Goal: Task Accomplishment & Management: Manage account settings

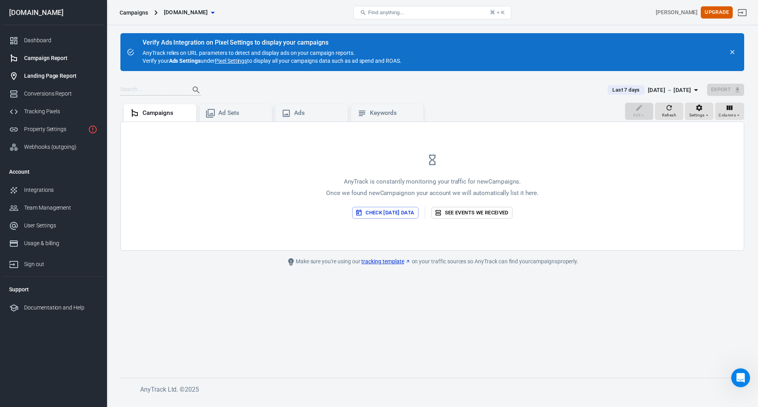
click at [50, 74] on div "Landing Page Report" at bounding box center [60, 76] width 73 height 8
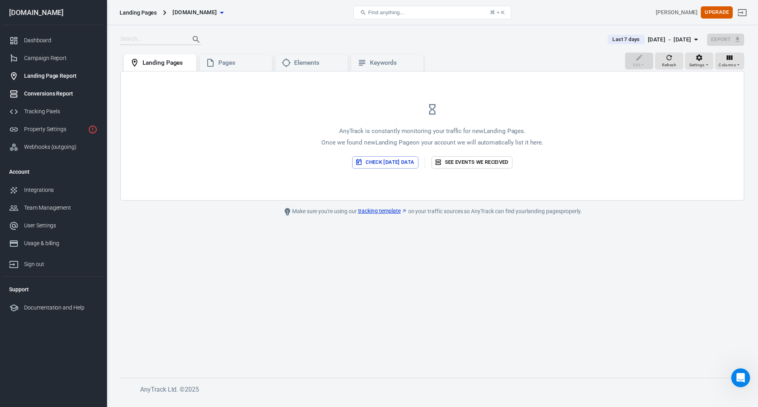
click at [53, 96] on div "Conversions Report" at bounding box center [60, 94] width 73 height 8
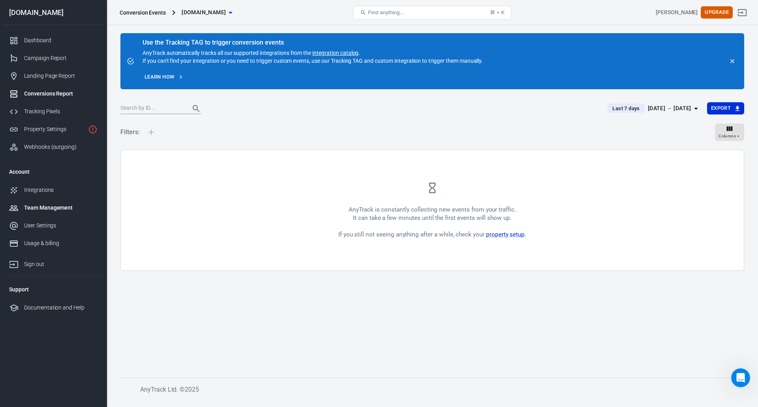
click at [37, 210] on div "Team Management" at bounding box center [60, 208] width 73 height 8
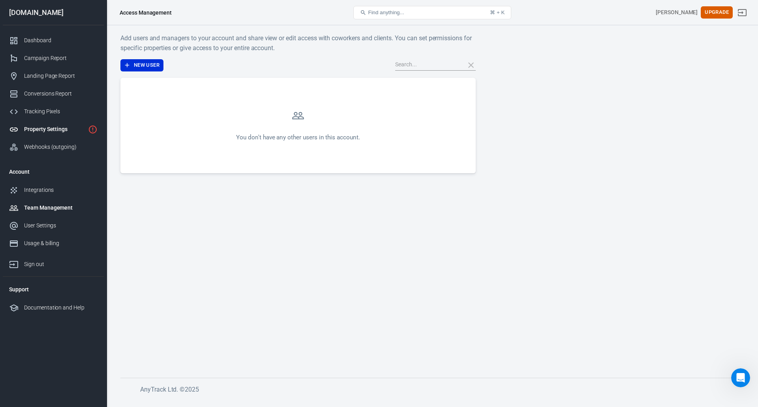
click at [43, 133] on link "Property Settings" at bounding box center [53, 129] width 101 height 18
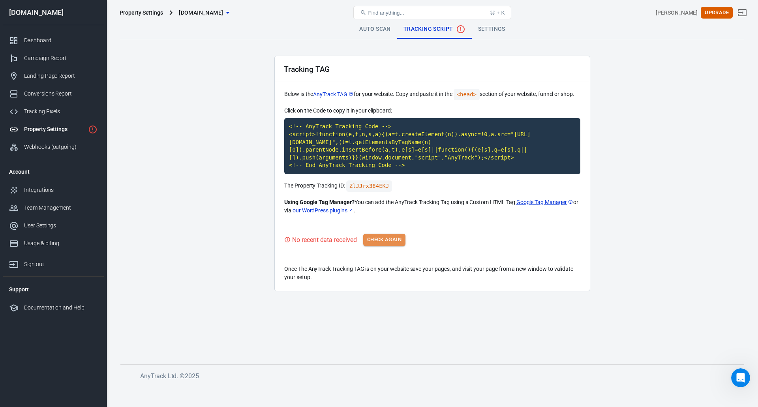
click at [387, 237] on button "Check Again" at bounding box center [384, 240] width 42 height 12
click at [393, 232] on div "Tracking TAG Below is the AnyTrack TAG for your website. Copy and paste it in t…" at bounding box center [432, 172] width 316 height 233
click at [385, 33] on link "Auto Scan" at bounding box center [381, 29] width 44 height 19
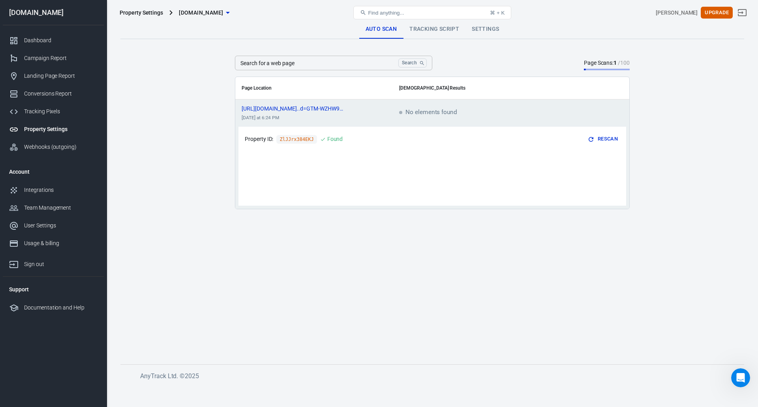
click at [258, 141] on p "Property ID:" at bounding box center [259, 139] width 28 height 8
click at [470, 36] on link "Settings" at bounding box center [485, 29] width 40 height 19
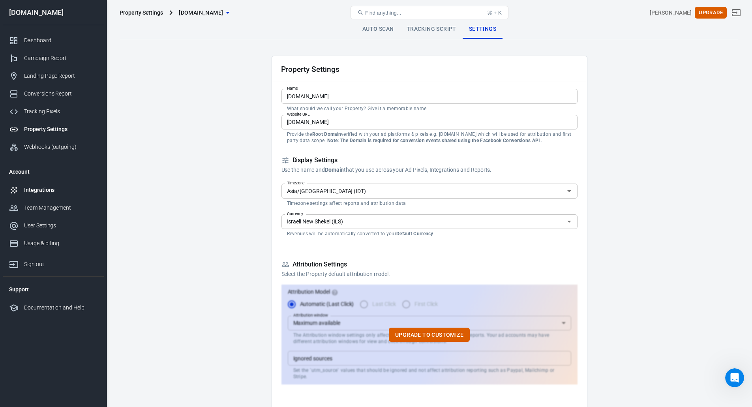
click at [50, 187] on div "Integrations" at bounding box center [60, 190] width 73 height 8
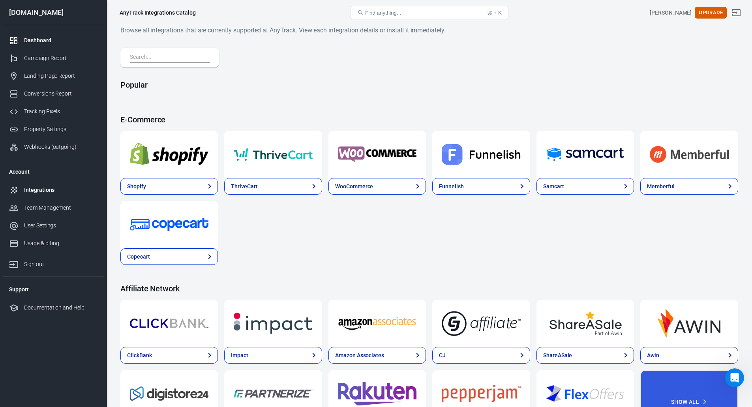
click at [47, 43] on div "Dashboard" at bounding box center [60, 40] width 73 height 8
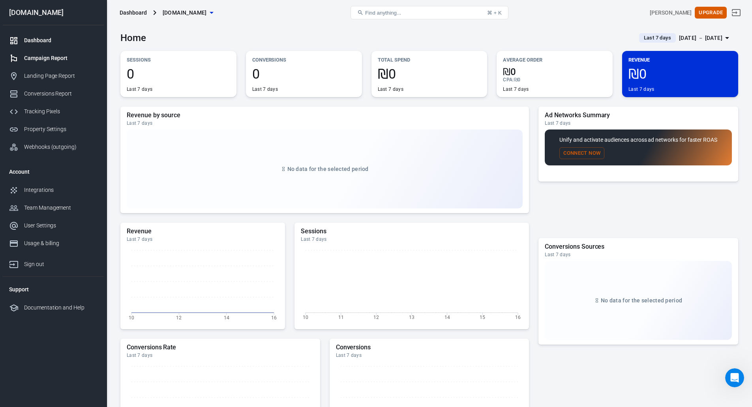
click at [73, 59] on div "Campaign Report" at bounding box center [60, 58] width 73 height 8
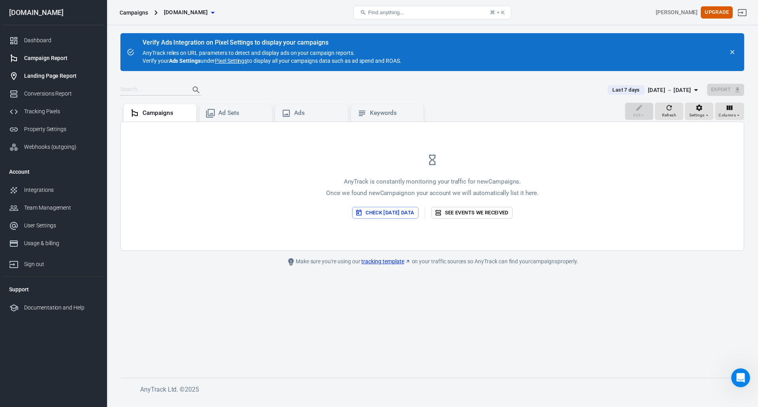
click at [66, 75] on div "Landing Page Report" at bounding box center [60, 76] width 73 height 8
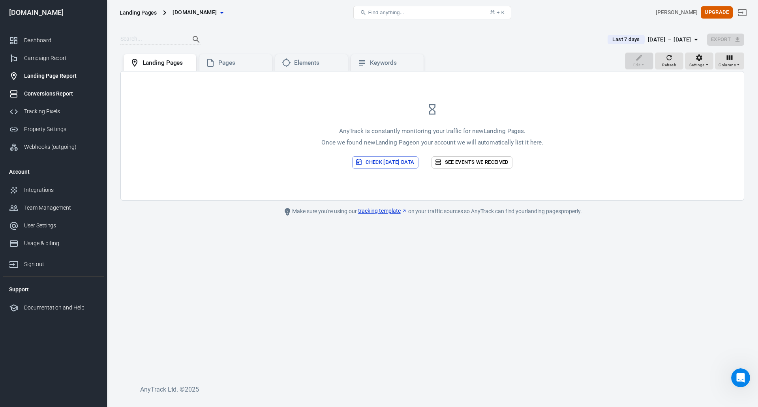
click at [74, 95] on div "Conversions Report" at bounding box center [60, 94] width 73 height 8
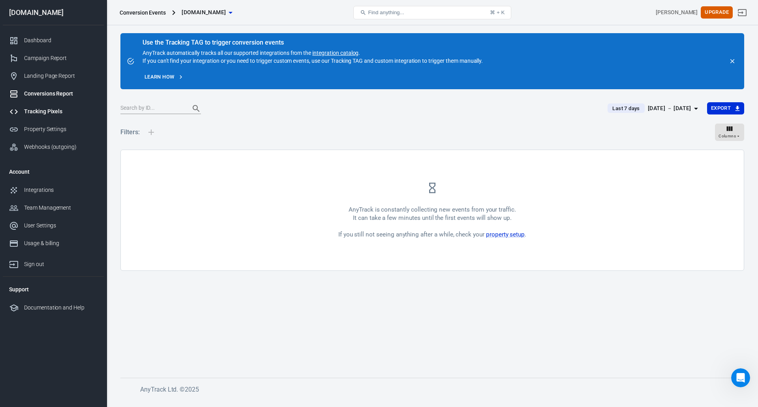
click at [56, 112] on div "Tracking Pixels" at bounding box center [60, 111] width 73 height 8
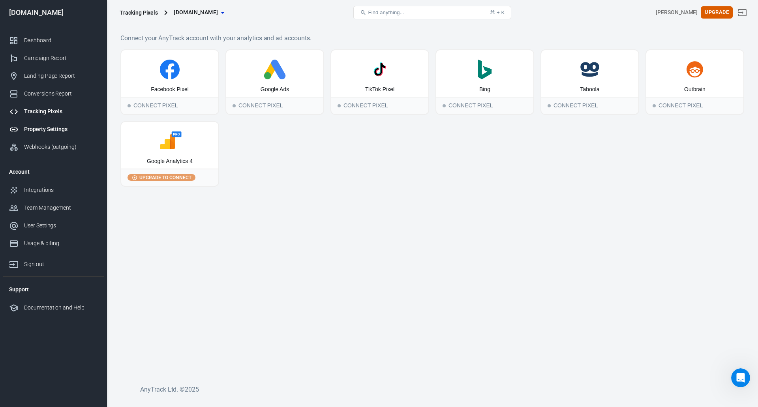
click at [58, 133] on div "Property Settings" at bounding box center [60, 129] width 73 height 8
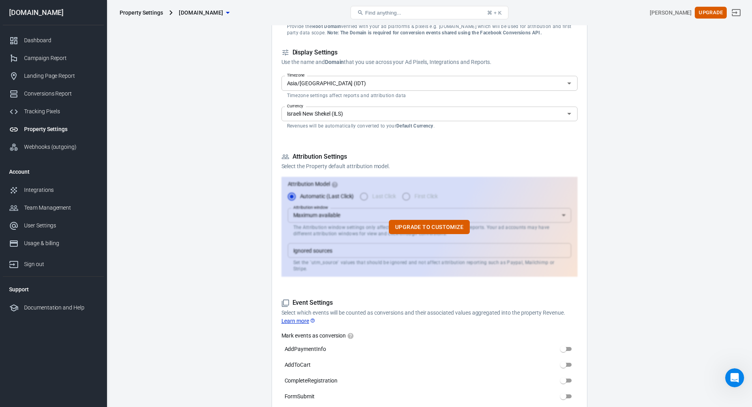
scroll to position [197, 0]
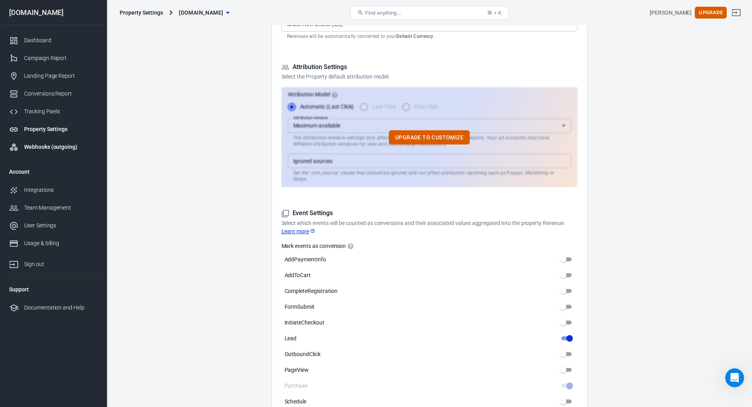
click at [78, 149] on div "Webhooks (outgoing)" at bounding box center [60, 147] width 73 height 8
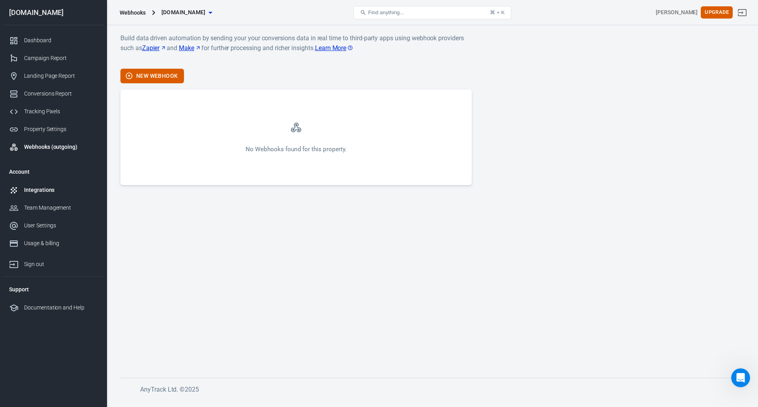
click at [39, 186] on div "Integrations" at bounding box center [60, 190] width 73 height 8
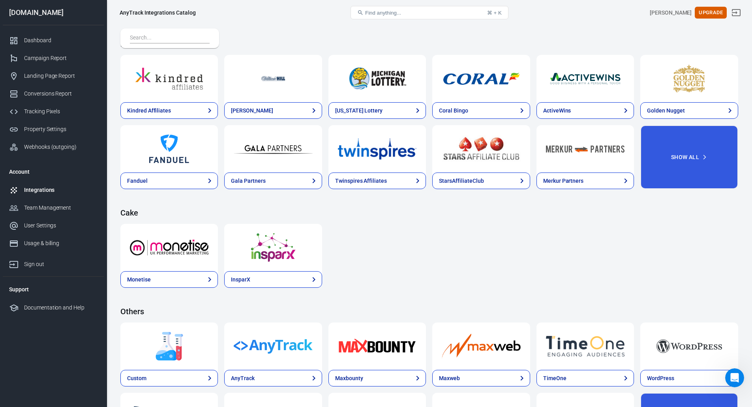
scroll to position [1026, 0]
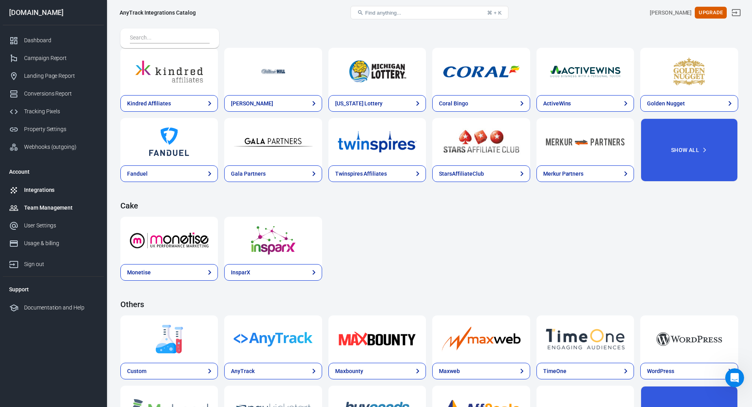
click at [44, 204] on div "Team Management" at bounding box center [60, 208] width 73 height 8
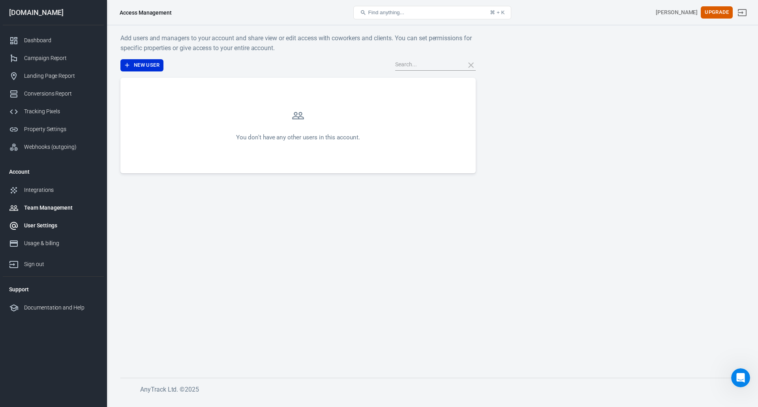
click at [43, 225] on div "User Settings" at bounding box center [60, 225] width 73 height 8
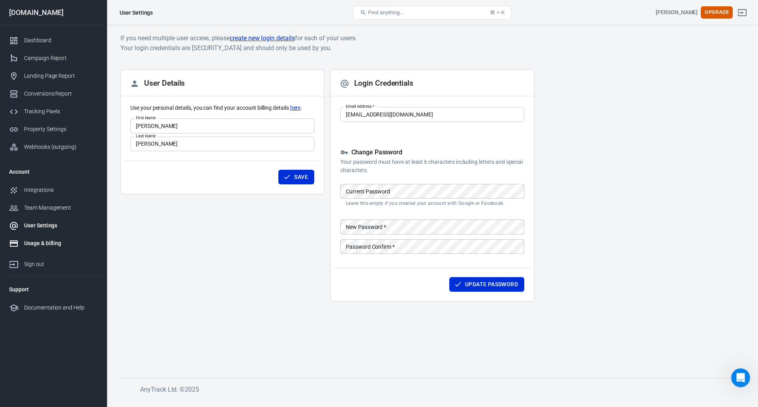
click at [44, 242] on div "Usage & billing" at bounding box center [60, 243] width 73 height 8
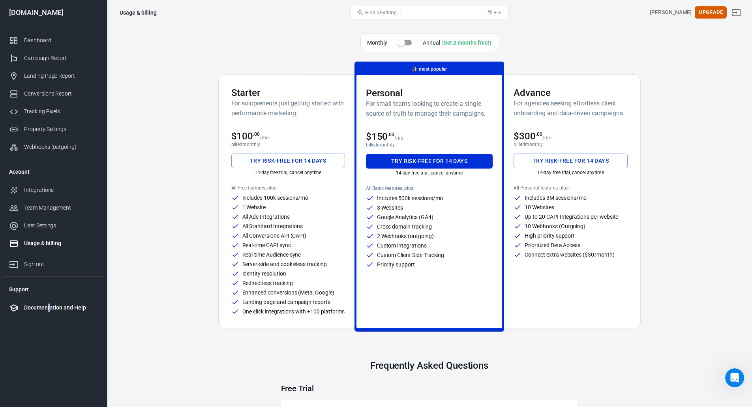
click at [49, 310] on div "Documentation and Help" at bounding box center [60, 308] width 73 height 8
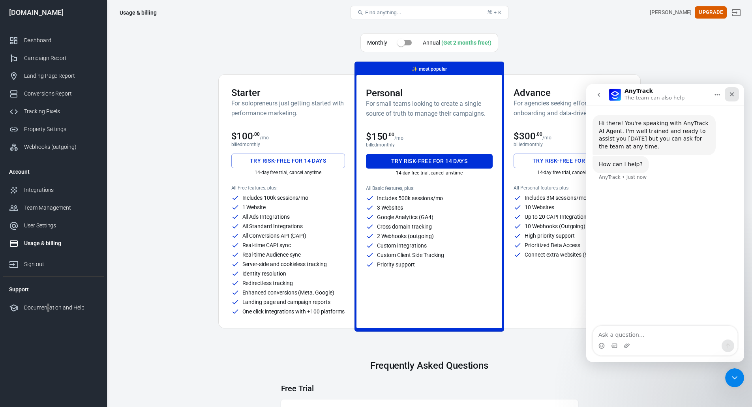
click at [735, 96] on icon "Close" at bounding box center [732, 94] width 6 height 6
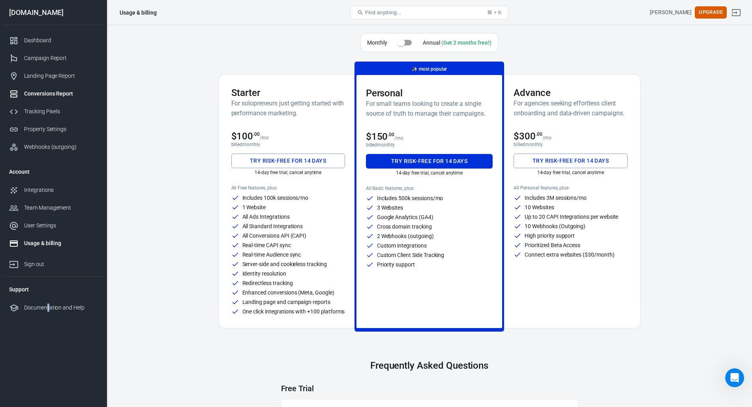
click at [54, 95] on div "Conversions Report" at bounding box center [60, 94] width 73 height 8
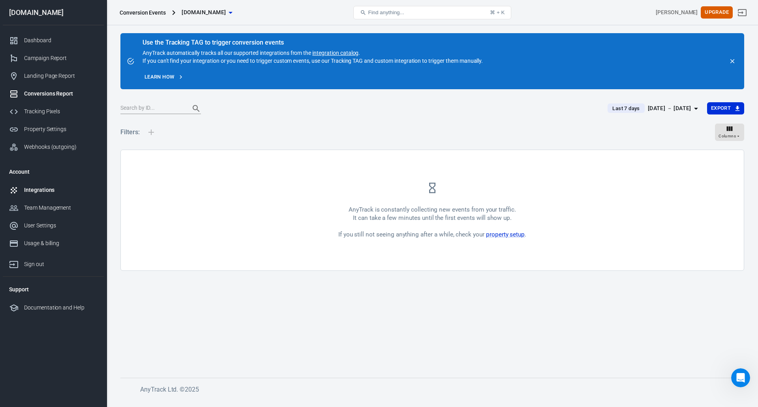
click at [37, 191] on div "Integrations" at bounding box center [60, 190] width 73 height 8
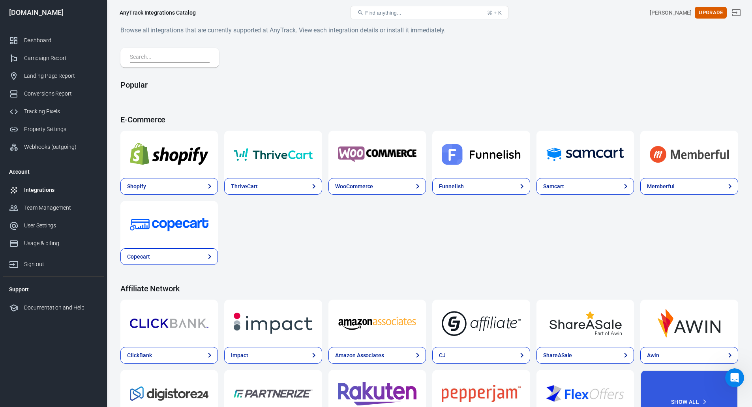
click at [150, 58] on input "text" at bounding box center [168, 57] width 77 height 10
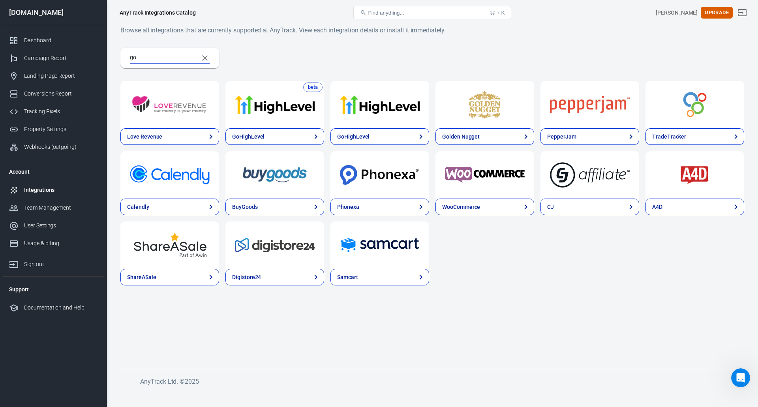
type input "g"
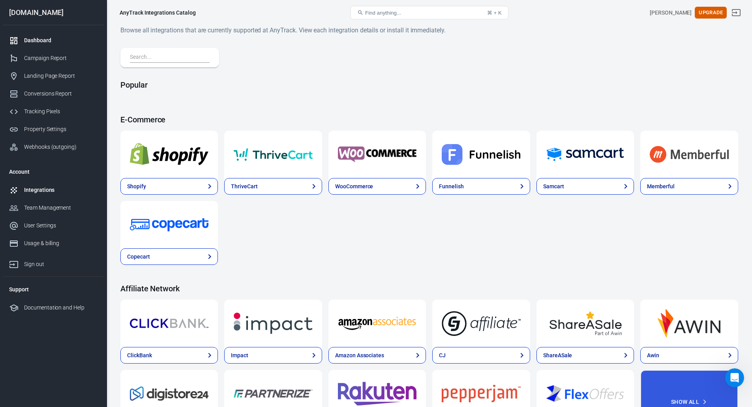
click at [41, 41] on div "Dashboard" at bounding box center [60, 40] width 73 height 8
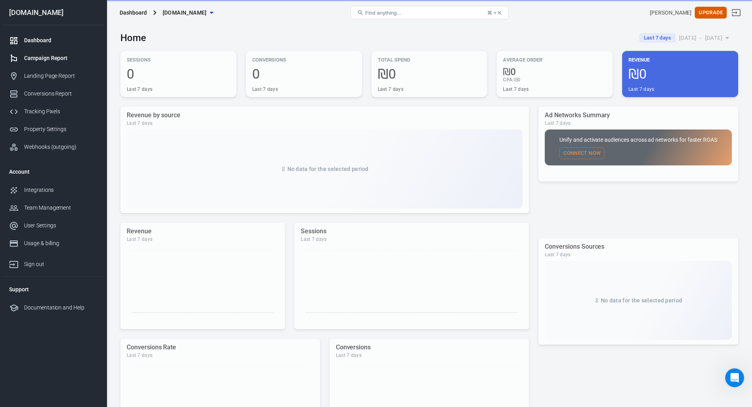
click at [49, 54] on link "Campaign Report" at bounding box center [53, 58] width 101 height 18
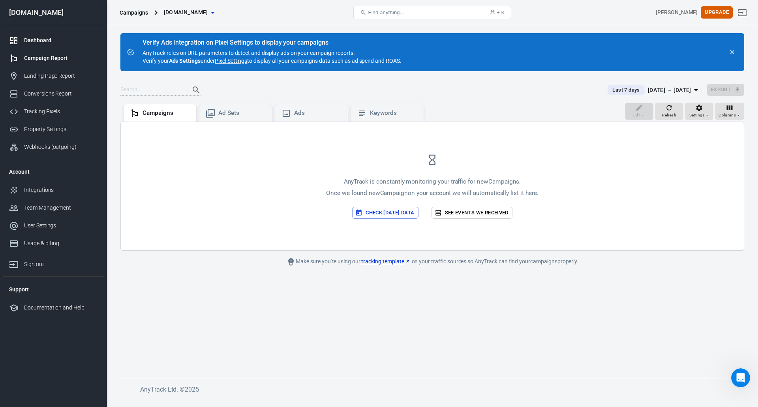
click at [44, 46] on link "Dashboard" at bounding box center [53, 41] width 101 height 18
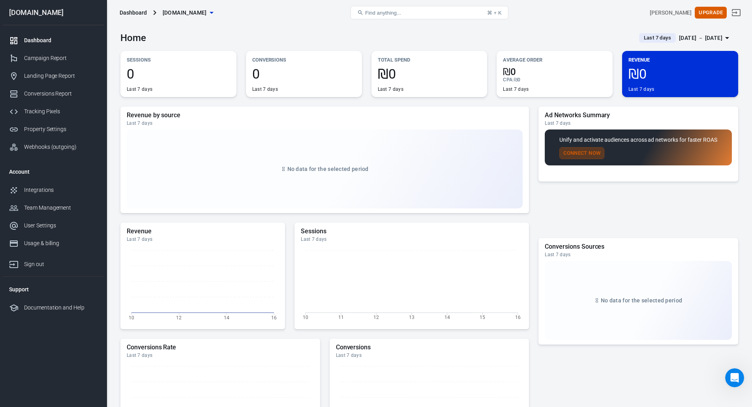
click at [587, 151] on button "Connect Now" at bounding box center [581, 153] width 45 height 12
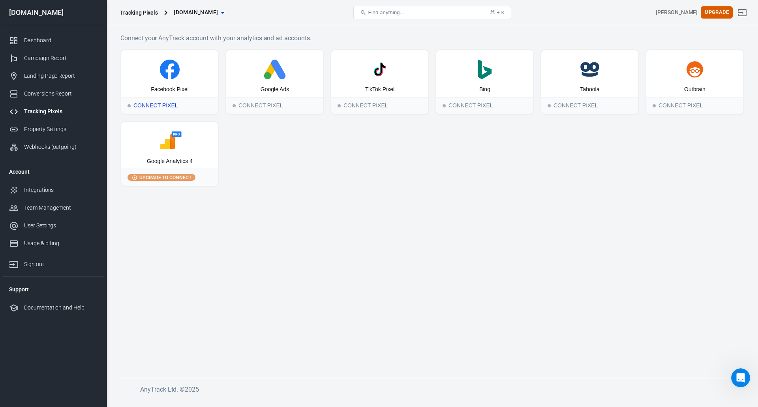
click at [200, 93] on div "Facebook Pixel" at bounding box center [169, 73] width 97 height 47
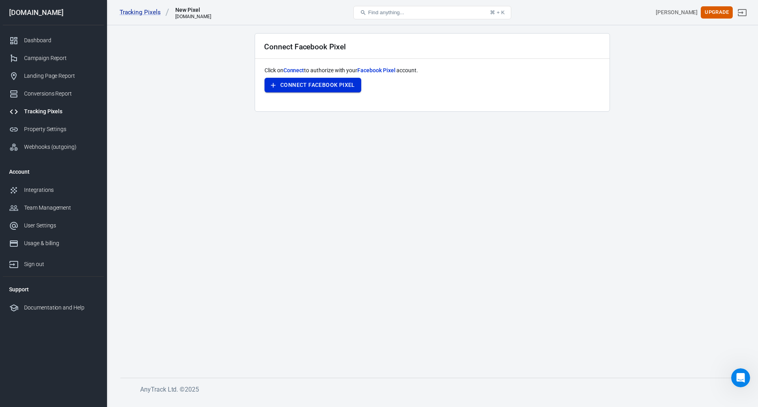
click at [313, 86] on button "Connect Facebook Pixel" at bounding box center [312, 85] width 97 height 15
drag, startPoint x: 457, startPoint y: 387, endPoint x: 446, endPoint y: 374, distance: 17.1
click at [457, 387] on icon "Close" at bounding box center [458, 387] width 8 height 8
click at [49, 111] on div "Tracking Pixels" at bounding box center [60, 111] width 73 height 8
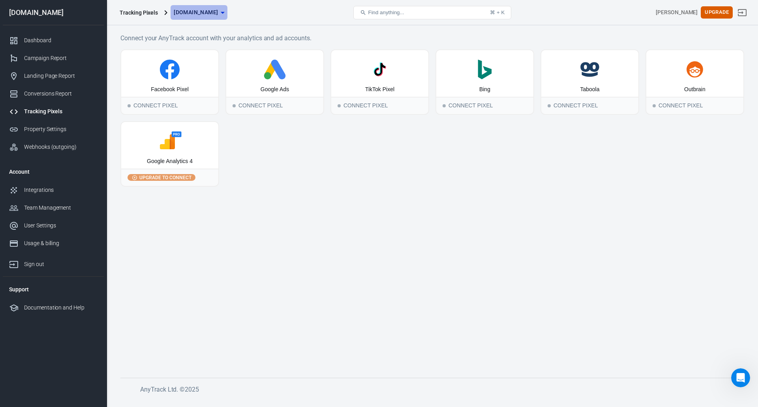
click at [201, 13] on span "[DOMAIN_NAME]" at bounding box center [196, 12] width 44 height 10
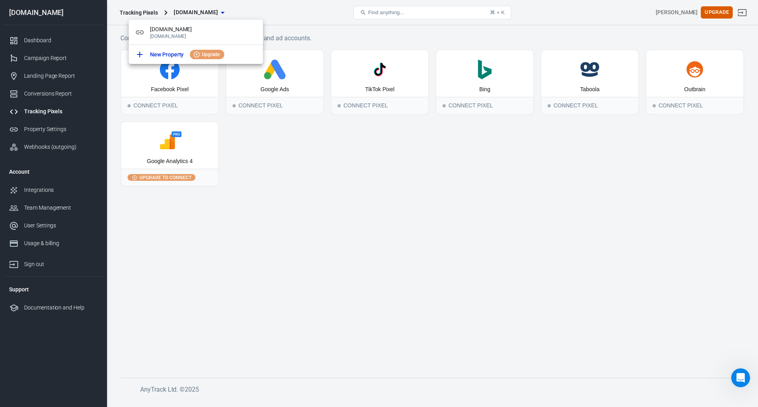
click at [298, 160] on div at bounding box center [379, 203] width 758 height 407
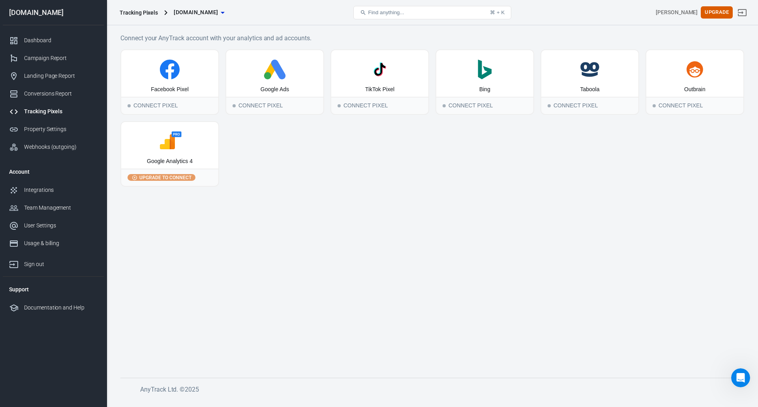
click at [215, 229] on main "Connect your AnyTrack account with your analytics and ad accounts. Facebook Pix…" at bounding box center [432, 199] width 624 height 332
click at [189, 219] on main "Connect your AnyTrack account with your analytics and ad accounts. Facebook Pix…" at bounding box center [432, 199] width 624 height 332
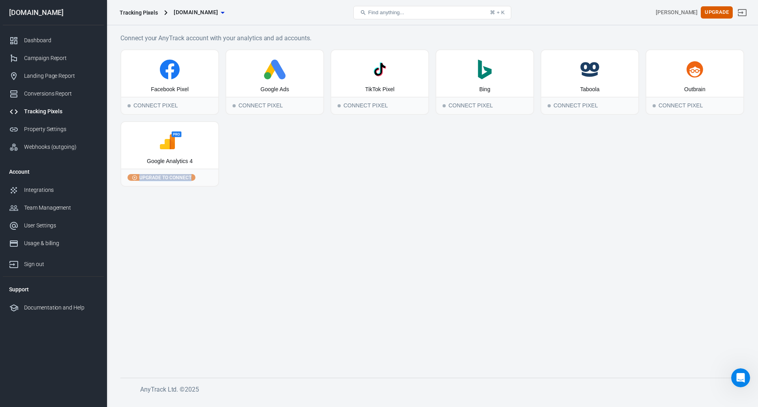
click at [236, 187] on main "Connect your AnyTrack account with your analytics and ad accounts. Facebook Pix…" at bounding box center [432, 199] width 624 height 332
click at [61, 72] on div "Landing Page Report" at bounding box center [60, 76] width 73 height 8
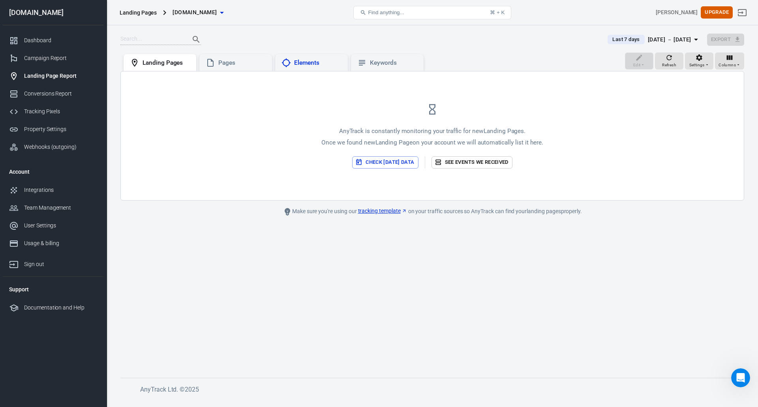
click at [298, 63] on div "Elements" at bounding box center [317, 63] width 47 height 8
click at [263, 62] on div "Pages" at bounding box center [241, 63] width 47 height 8
click at [42, 115] on div "Tracking Pixels" at bounding box center [60, 111] width 73 height 8
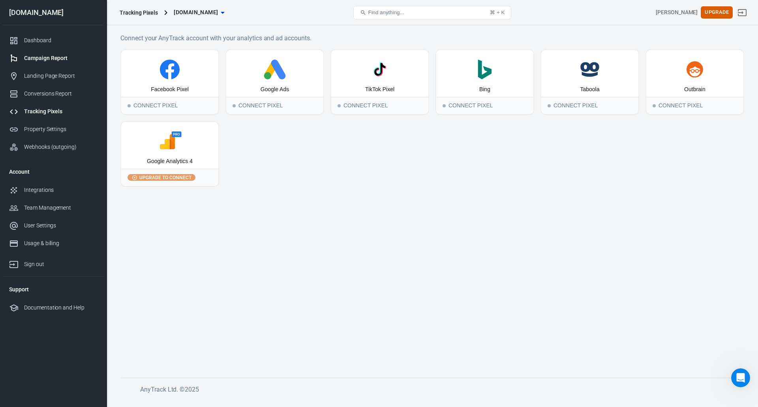
click at [38, 57] on div "Campaign Report" at bounding box center [60, 58] width 73 height 8
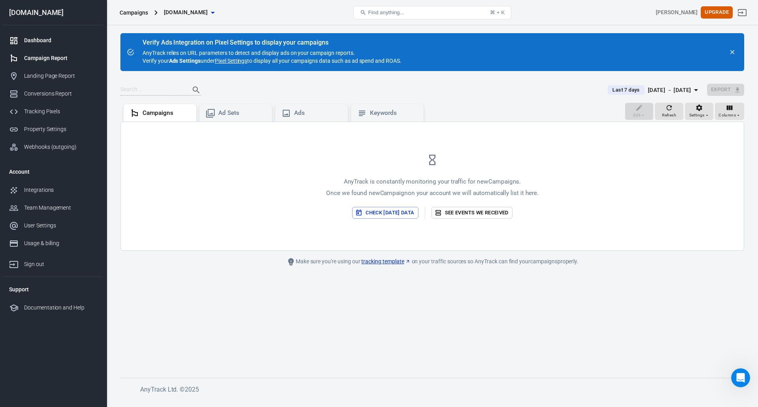
click at [8, 38] on link "Dashboard" at bounding box center [53, 41] width 101 height 18
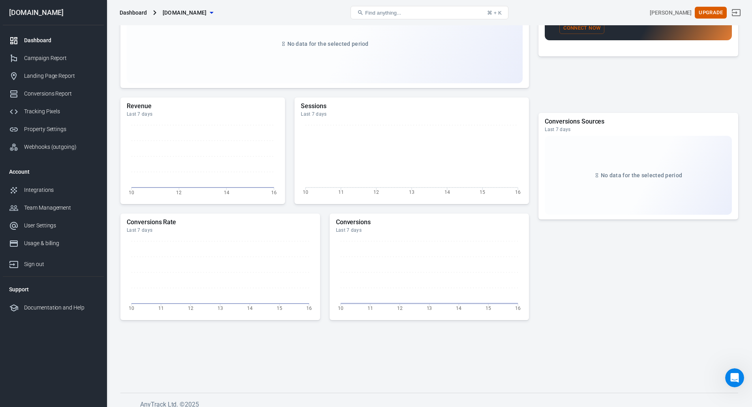
scroll to position [132, 0]
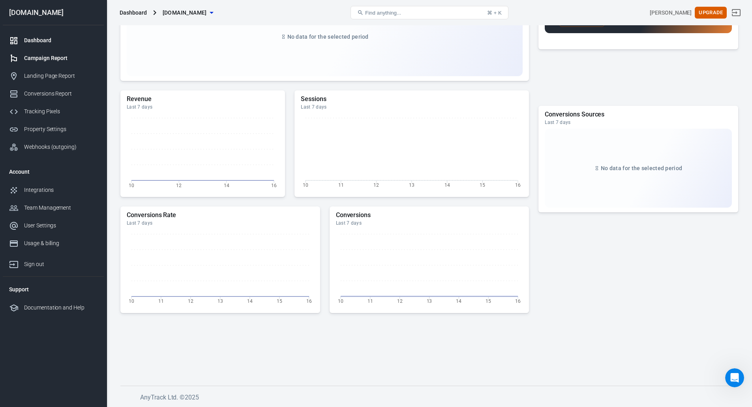
click at [48, 54] on link "Campaign Report" at bounding box center [53, 58] width 101 height 18
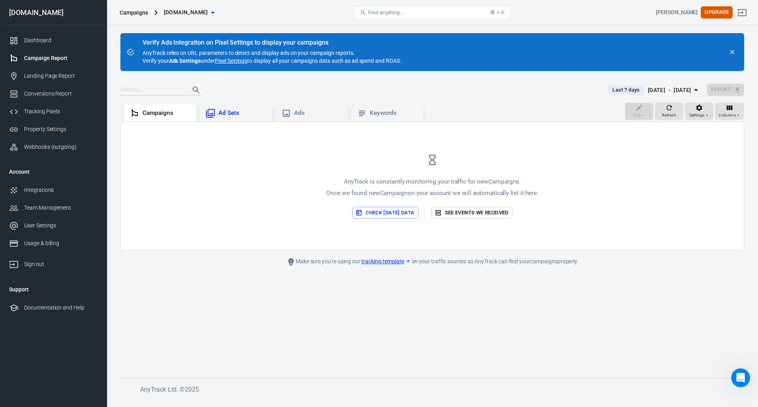
click at [228, 114] on div "Ad Sets" at bounding box center [241, 113] width 47 height 8
click at [299, 113] on div "Ads" at bounding box center [317, 113] width 47 height 8
click at [371, 105] on div "Keywords" at bounding box center [387, 112] width 73 height 17
click at [83, 71] on link "Landing Page Report" at bounding box center [53, 76] width 101 height 18
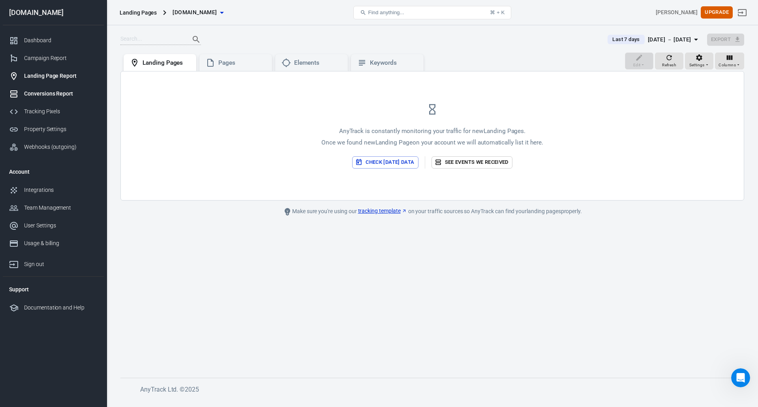
click at [41, 97] on div "Conversions Report" at bounding box center [60, 94] width 73 height 8
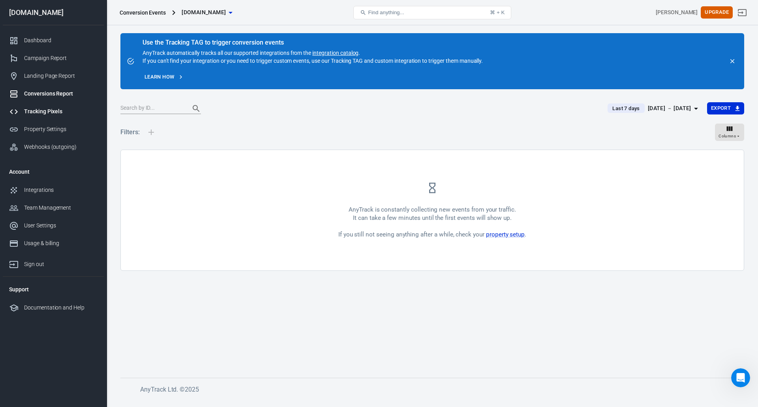
click at [44, 112] on div "Tracking Pixels" at bounding box center [60, 111] width 73 height 8
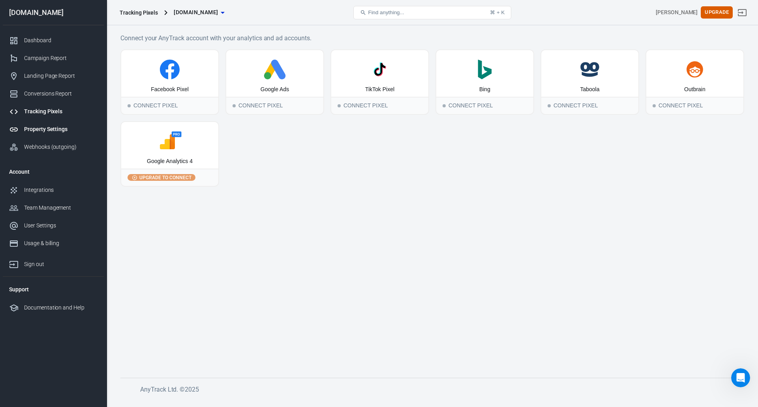
click at [46, 124] on link "Property Settings" at bounding box center [53, 129] width 101 height 18
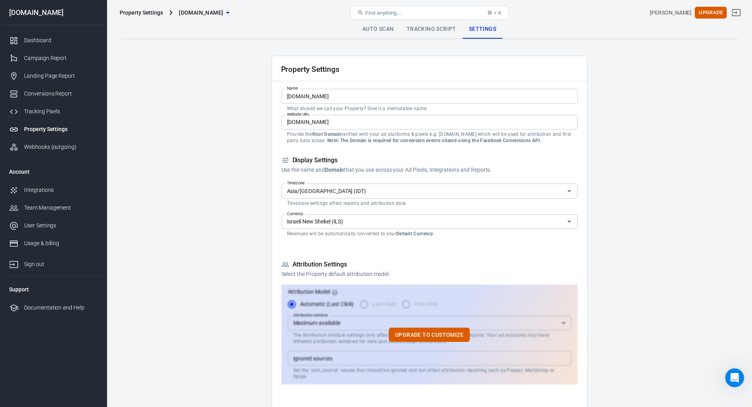
drag, startPoint x: 231, startPoint y: 34, endPoint x: 226, endPoint y: -11, distance: 44.6
click at [46, 205] on div "Team Management" at bounding box center [60, 208] width 73 height 8
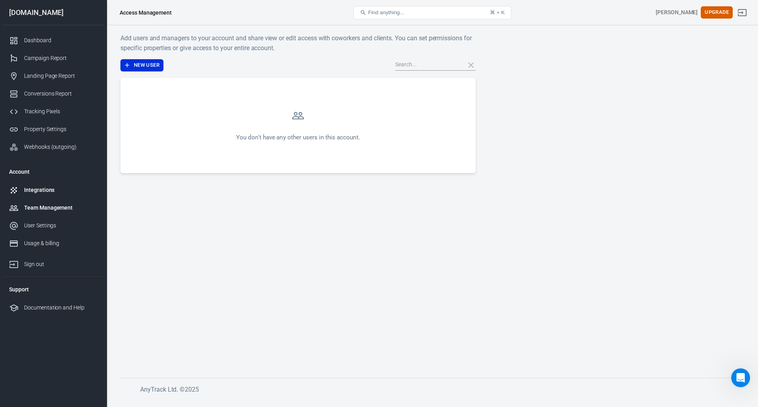
click at [40, 195] on link "Integrations" at bounding box center [53, 190] width 101 height 18
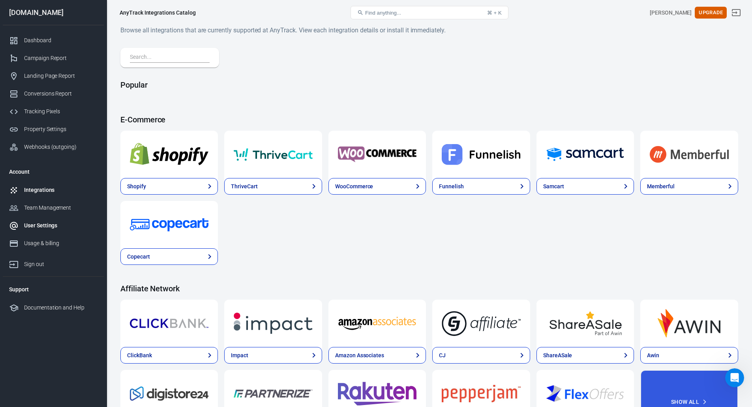
click at [38, 217] on link "User Settings" at bounding box center [53, 226] width 101 height 18
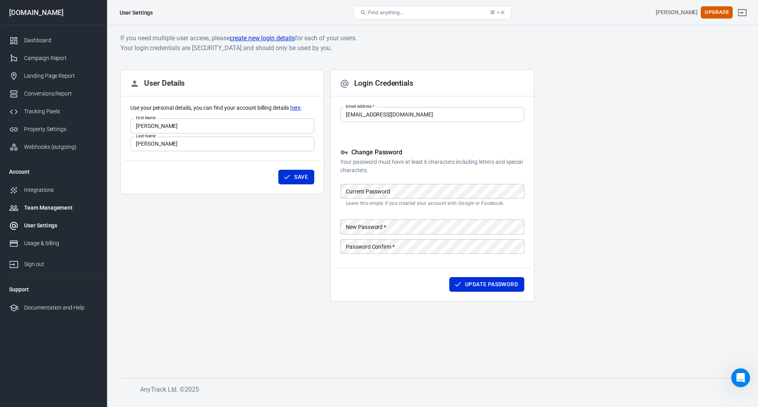
click at [45, 209] on div "Team Management" at bounding box center [60, 208] width 73 height 8
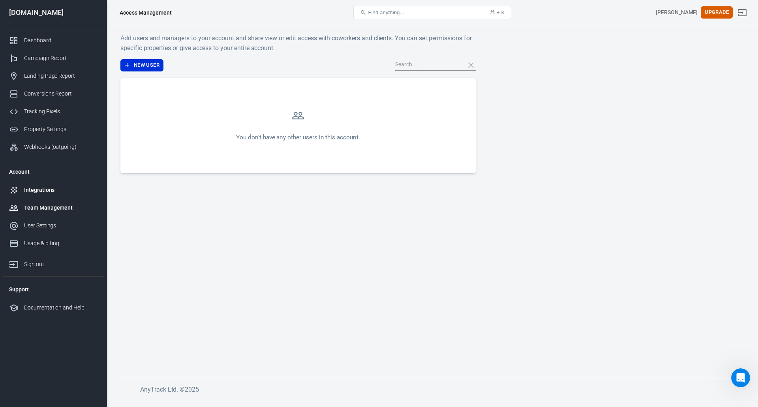
click at [44, 186] on link "Integrations" at bounding box center [53, 190] width 101 height 18
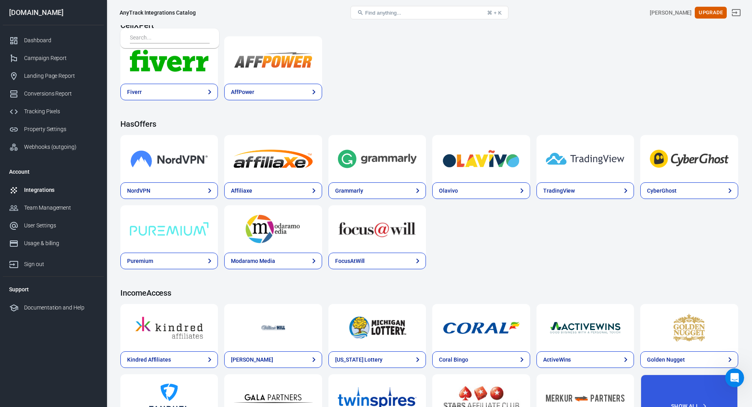
scroll to position [868, 0]
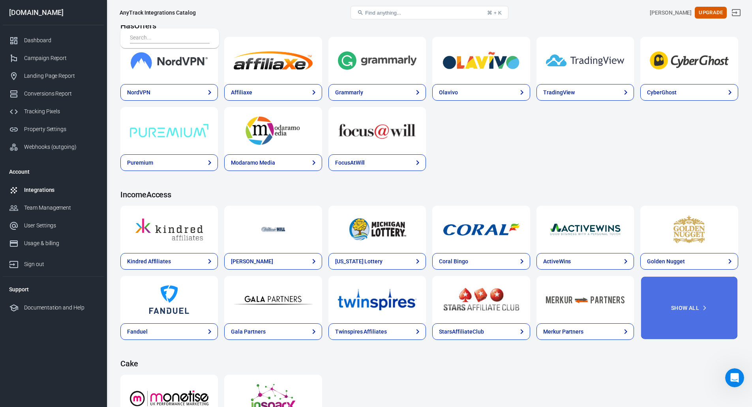
click at [713, 296] on button "Show All" at bounding box center [688, 308] width 97 height 64
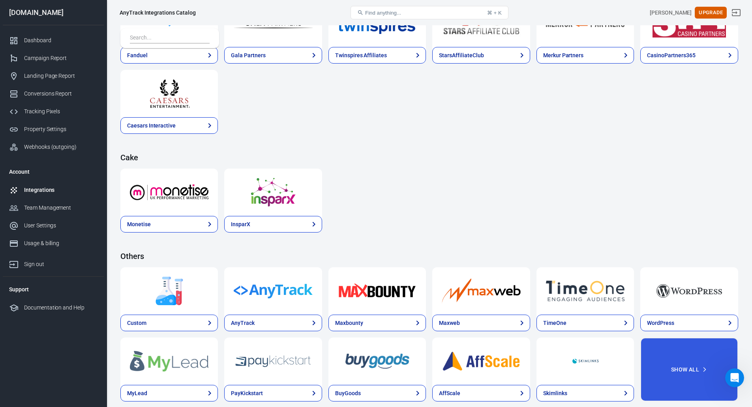
scroll to position [1173, 0]
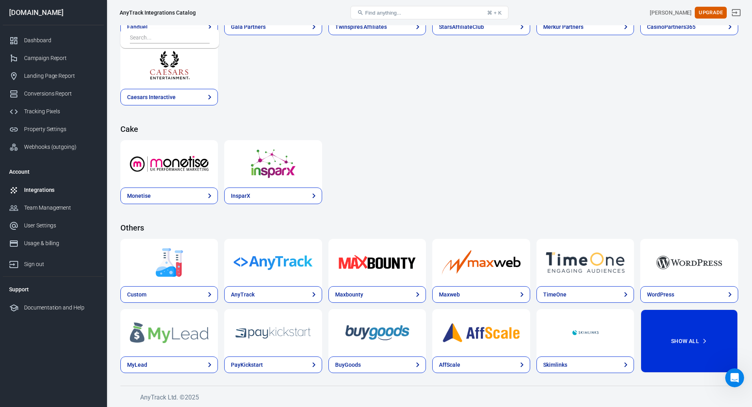
click at [709, 315] on button "Show All" at bounding box center [688, 341] width 97 height 64
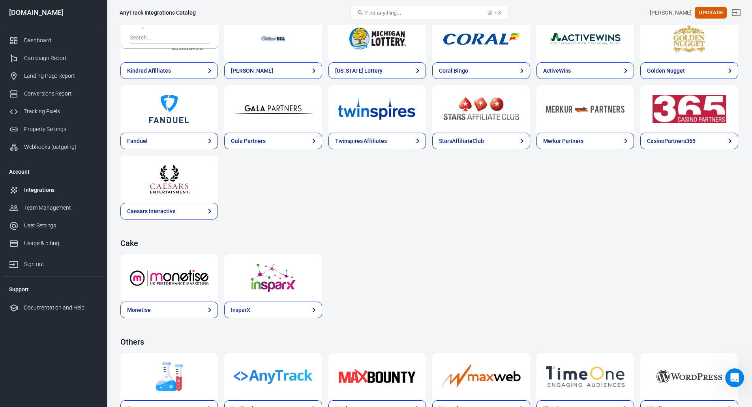
scroll to position [950, 0]
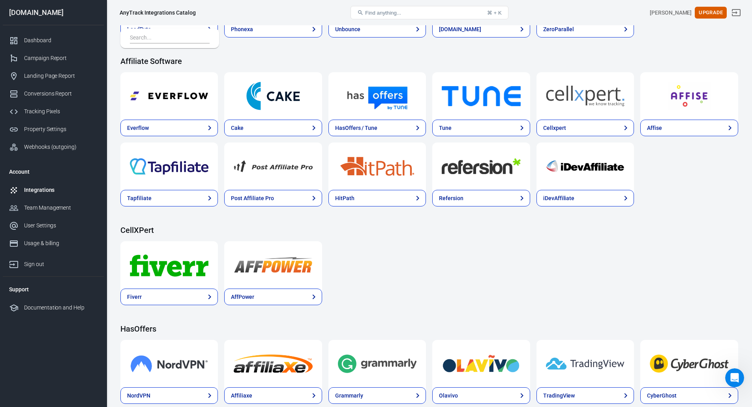
scroll to position [476, 0]
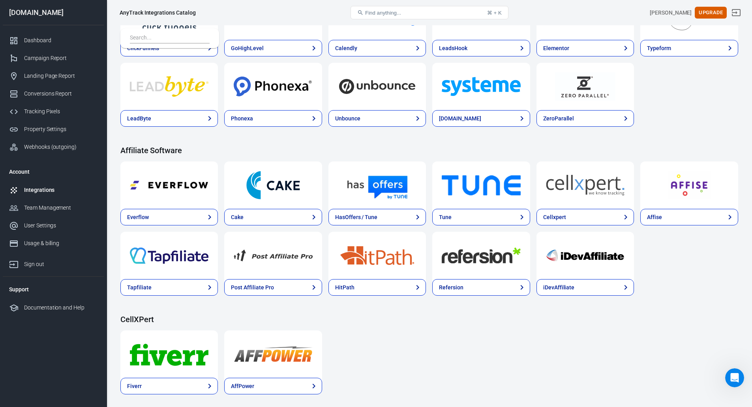
click at [729, 261] on div "Everflow Cake HasOffers / Tune Tune Cellxpert Affise Tapfiliate Post Affiliate …" at bounding box center [429, 228] width 618 height 134
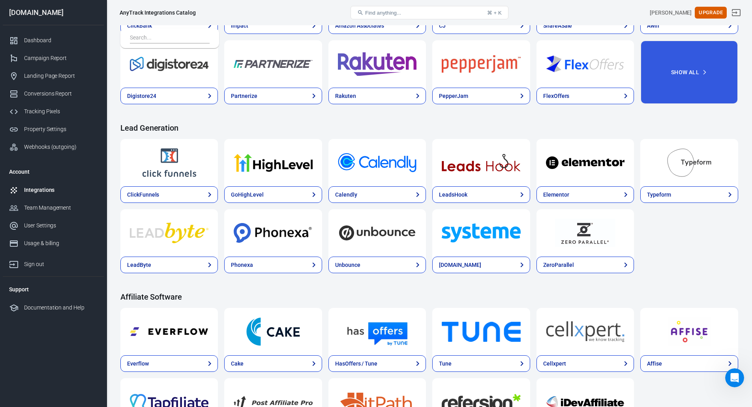
scroll to position [279, 0]
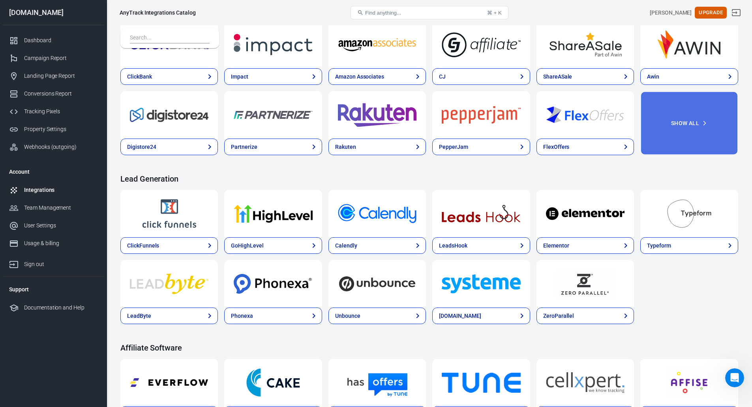
click at [676, 131] on button "Show All" at bounding box center [688, 123] width 97 height 64
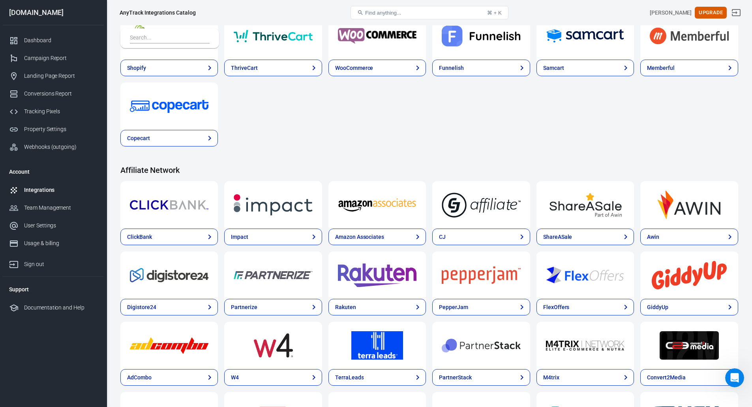
scroll to position [0, 0]
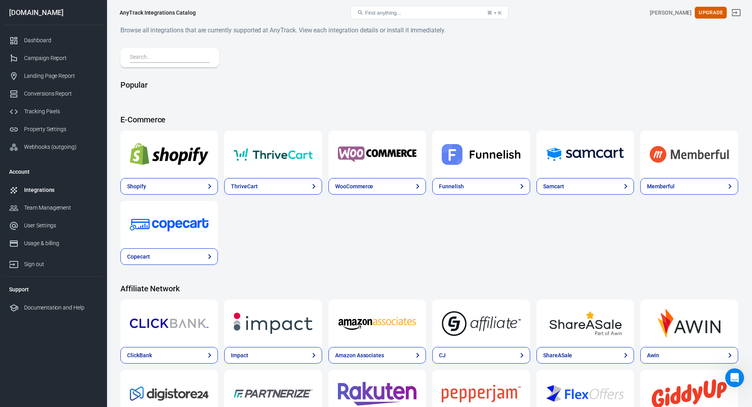
click at [36, 191] on div "Integrations" at bounding box center [60, 190] width 73 height 8
drag, startPoint x: 582, startPoint y: 173, endPoint x: 574, endPoint y: 45, distance: 128.6
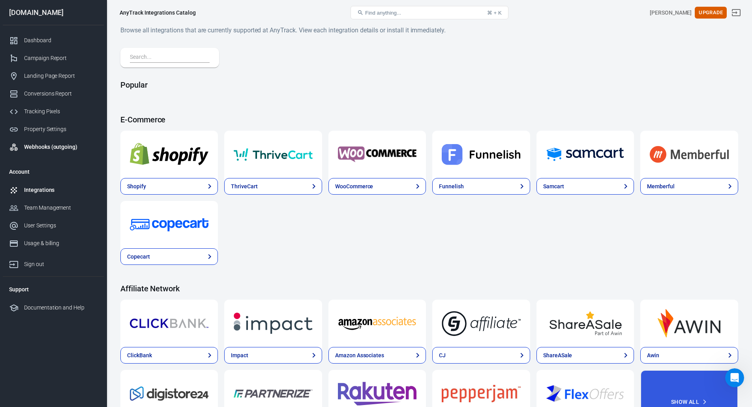
click at [43, 149] on div "Webhooks (outgoing)" at bounding box center [60, 147] width 73 height 8
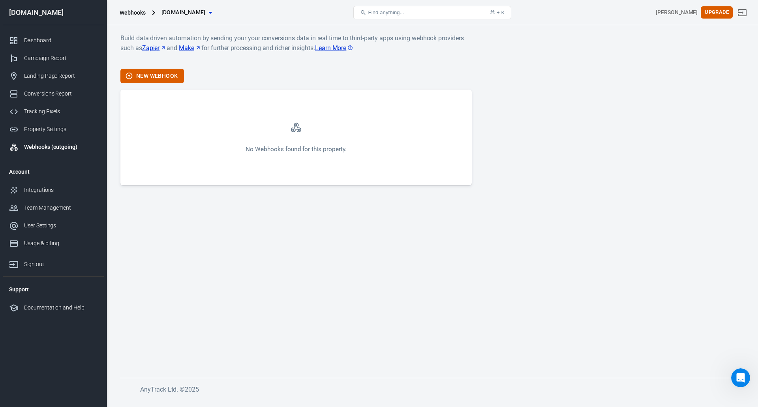
click at [139, 39] on p "Build data driven automation by sending your your conversions data in real time…" at bounding box center [295, 47] width 351 height 29
drag, startPoint x: 139, startPoint y: 39, endPoint x: 379, endPoint y: 36, distance: 240.4
click at [379, 36] on p "Build data driven automation by sending your your conversions data in real time…" at bounding box center [295, 47] width 351 height 29
click at [239, 50] on p "Build data driven automation by sending your your conversions data in real time…" at bounding box center [295, 47] width 351 height 29
click at [52, 131] on div "Property Settings" at bounding box center [60, 129] width 73 height 8
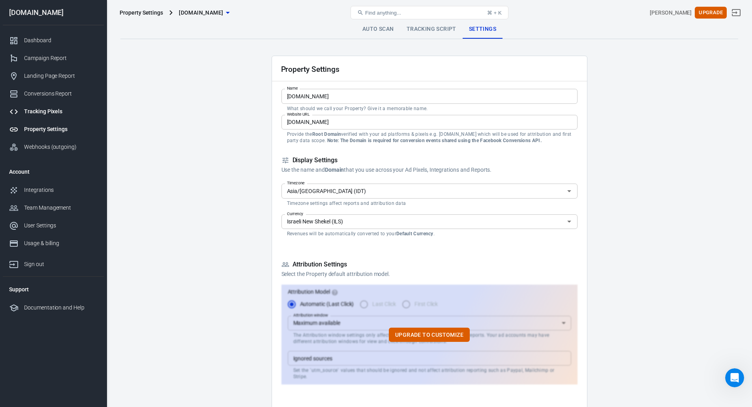
click at [48, 114] on div "Tracking Pixels" at bounding box center [60, 111] width 73 height 8
